Goal: Check status: Check status

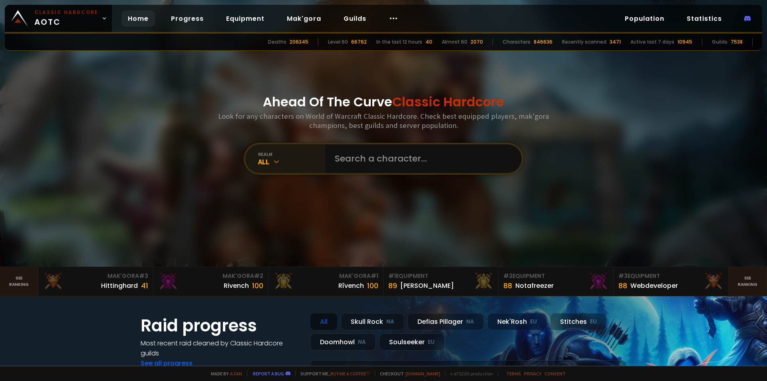
click at [297, 160] on div "All" at bounding box center [291, 161] width 67 height 9
click at [277, 160] on icon at bounding box center [276, 161] width 8 height 8
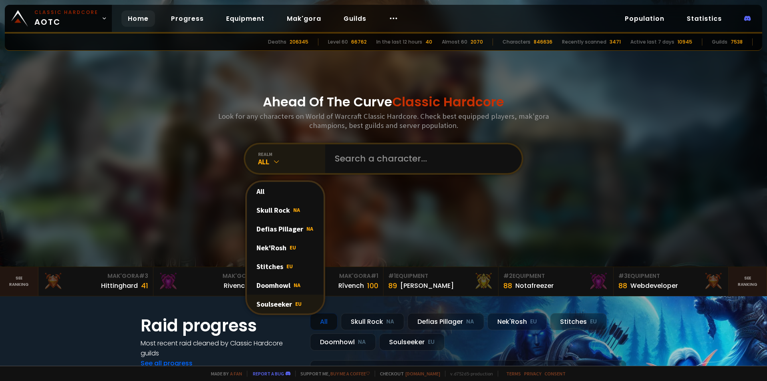
click at [271, 302] on div "Soulseeker EU" at bounding box center [285, 303] width 77 height 19
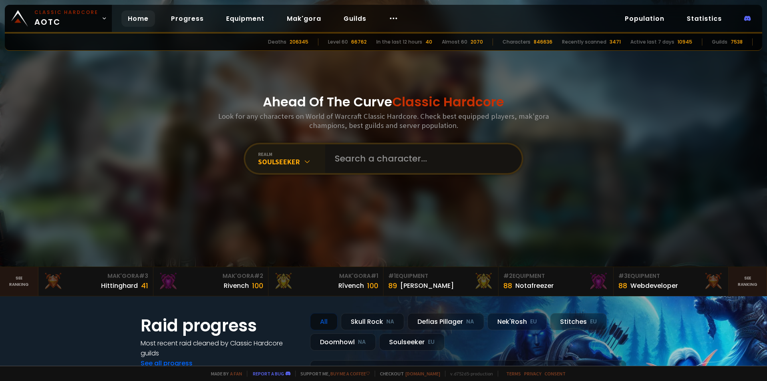
click at [352, 159] on input "text" at bounding box center [421, 158] width 182 height 29
type input "xerim"
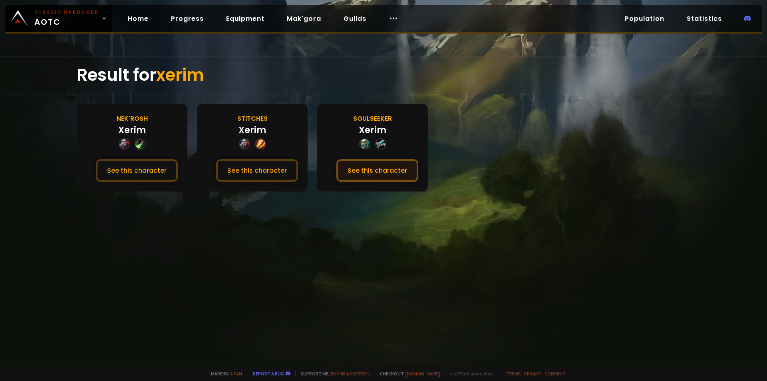
click at [345, 166] on button "See this character" at bounding box center [377, 170] width 82 height 23
